Goal: Transaction & Acquisition: Book appointment/travel/reservation

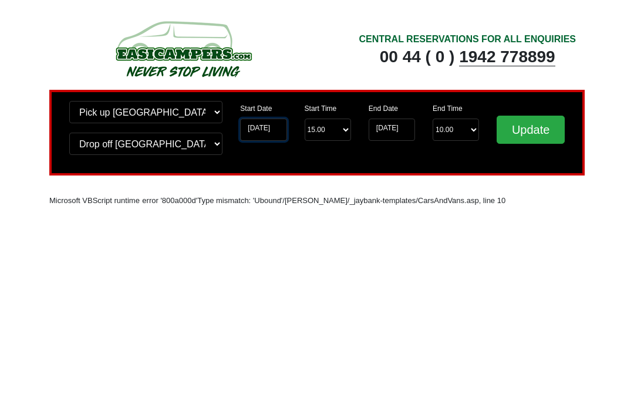
click at [282, 131] on input "[DATE]" at bounding box center [263, 130] width 46 height 22
click at [271, 134] on input "[DATE]" at bounding box center [263, 130] width 46 height 22
click at [28, 50] on body "CENTRAL RESERVATIONS FOR ALL ENQUIRIES [PHONE_NUMBER] Easicampers Booking : Sea…" at bounding box center [317, 122] width 634 height 245
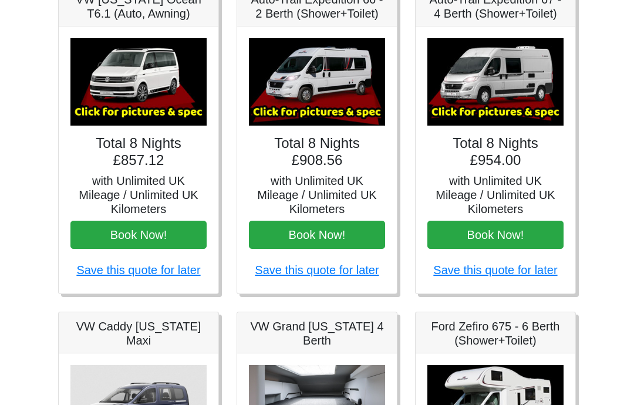
scroll to position [202, 0]
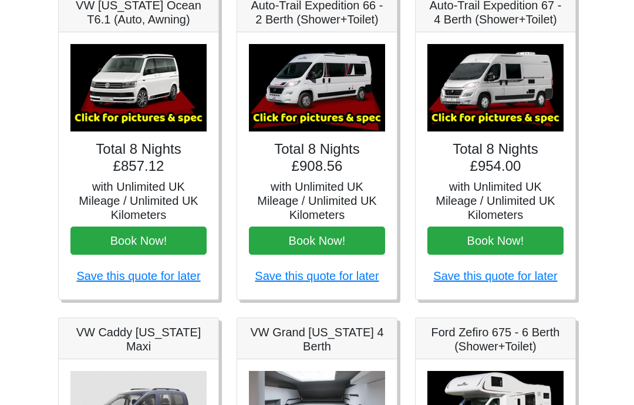
click at [325, 235] on button "Book Now!" at bounding box center [317, 240] width 136 height 28
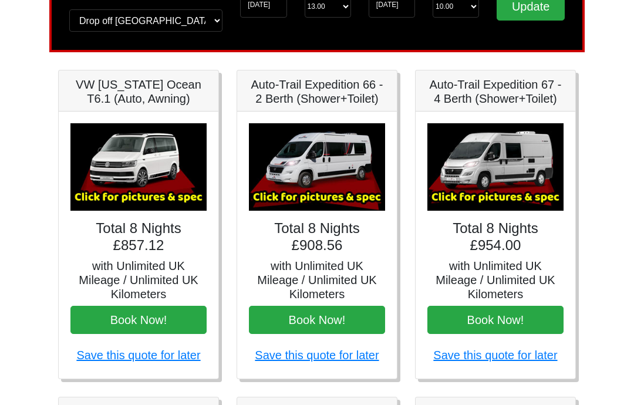
scroll to position [0, 0]
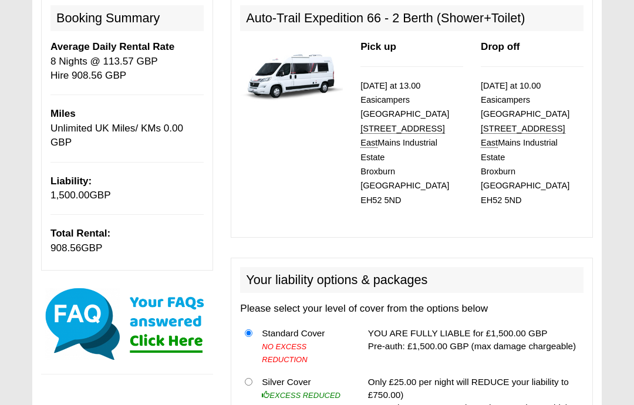
scroll to position [165, 0]
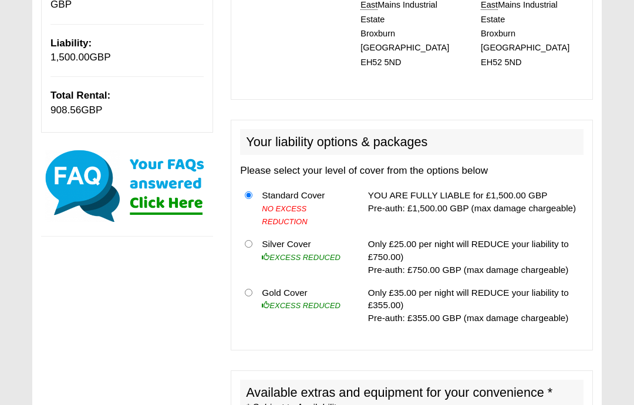
scroll to position [300, 0]
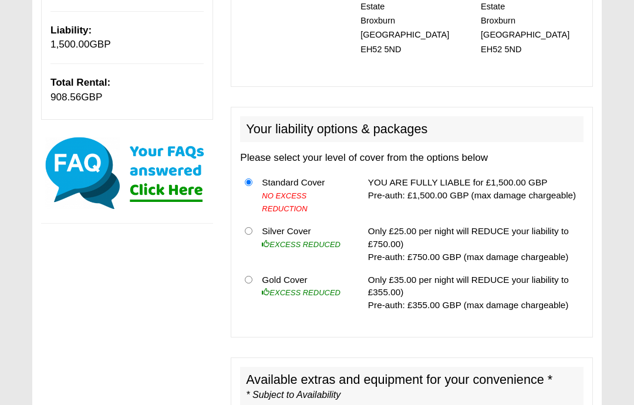
click at [342, 269] on td "Gold Cover EXCESS REDUCED" at bounding box center [304, 293] width 94 height 48
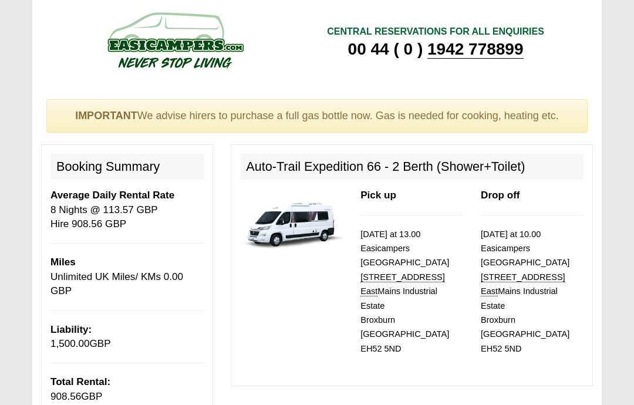
scroll to position [0, 0]
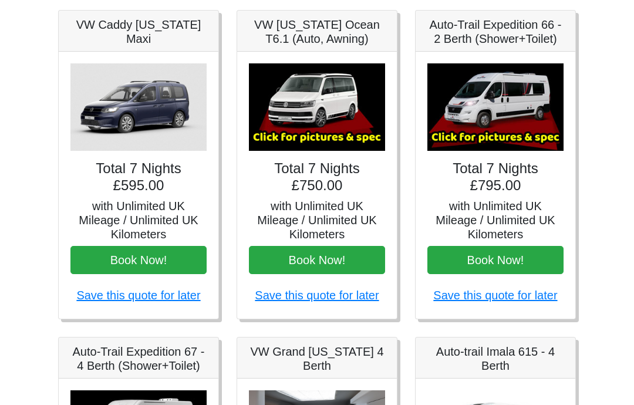
scroll to position [184, 0]
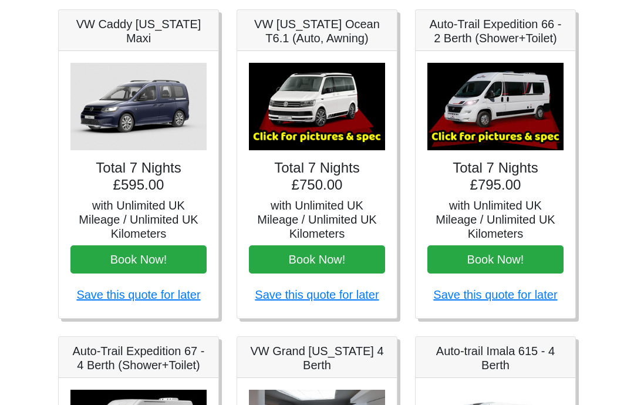
click at [505, 251] on button "Book Now!" at bounding box center [495, 259] width 136 height 28
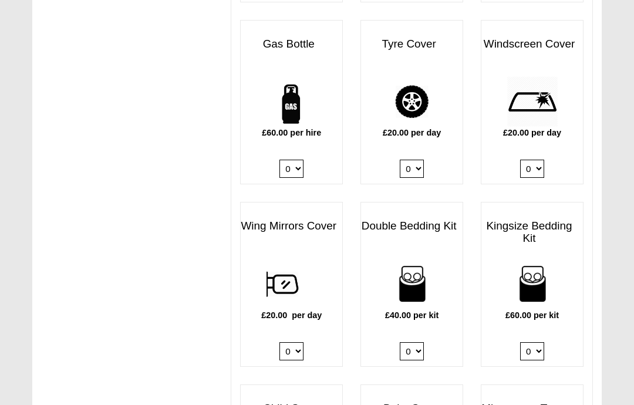
scroll to position [878, 0]
click at [538, 160] on select "0 1" at bounding box center [532, 169] width 24 height 18
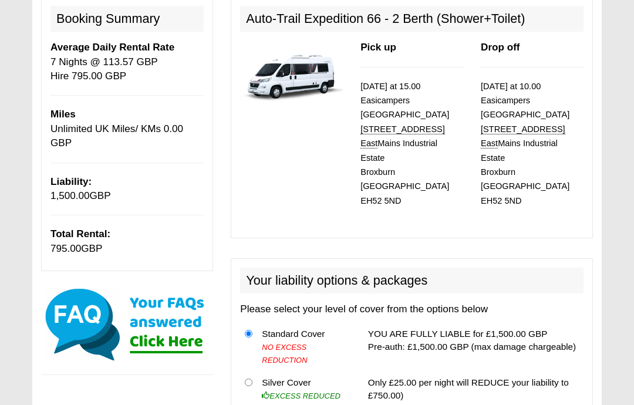
scroll to position [149, 0]
click at [162, 335] on img at bounding box center [127, 324] width 172 height 76
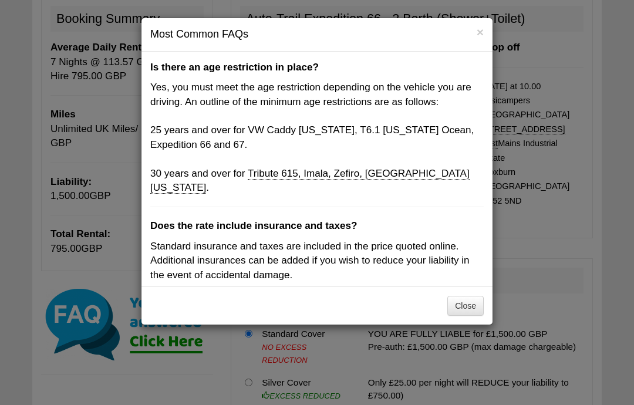
click at [482, 27] on button "×" at bounding box center [479, 32] width 7 height 12
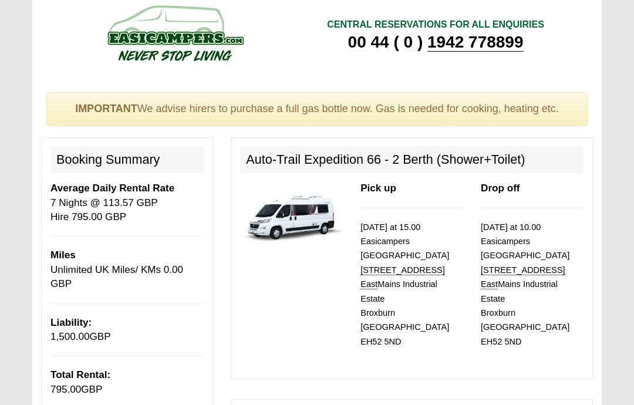
scroll to position [0, 0]
